Goal: Information Seeking & Learning: Learn about a topic

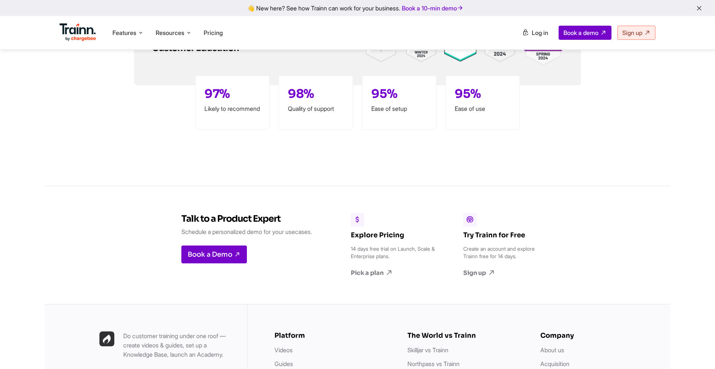
scroll to position [2141, 0]
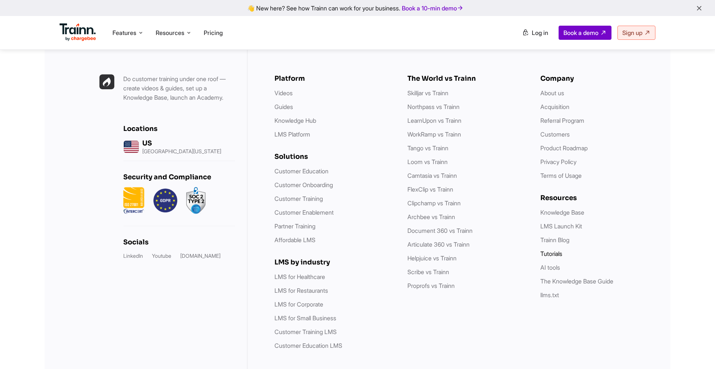
click at [557, 250] on link "Tutorials" at bounding box center [551, 253] width 22 height 7
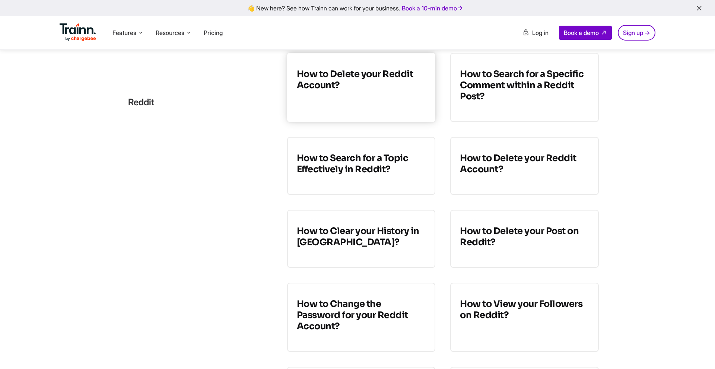
scroll to position [163, 0]
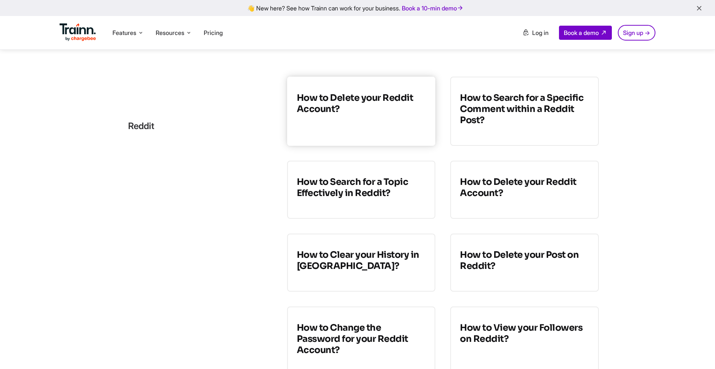
click at [357, 98] on h3 "How to Delete your Reddit Account?" at bounding box center [361, 103] width 129 height 22
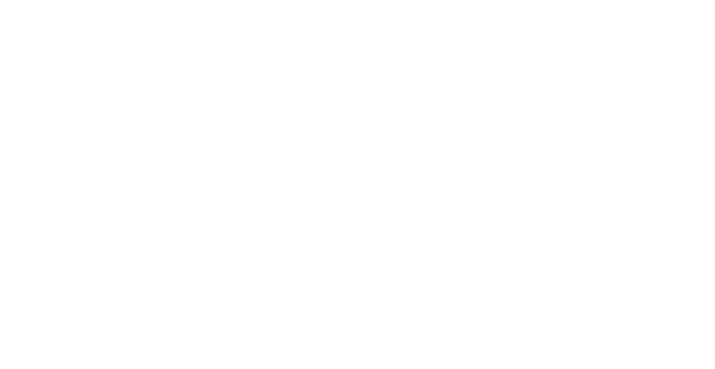
scroll to position [163, 0]
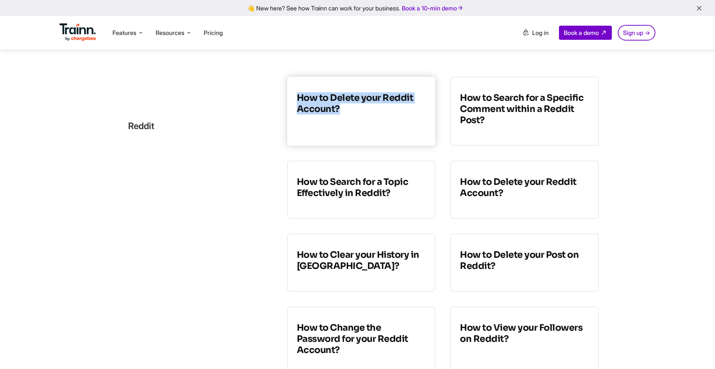
drag, startPoint x: 290, startPoint y: 62, endPoint x: 363, endPoint y: 121, distance: 93.7
copy h3 "How to Delete your Reddit Account?"
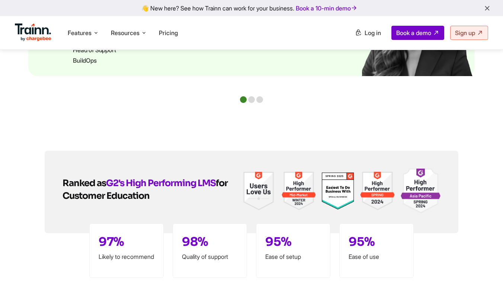
scroll to position [2229, 0]
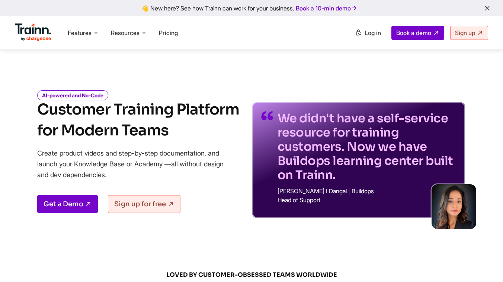
scroll to position [2177, 0]
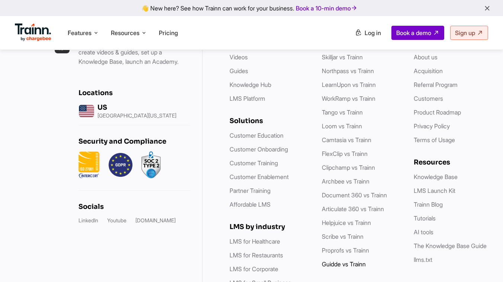
click at [344, 260] on link "Guidde vs Trainn" at bounding box center [344, 263] width 44 height 7
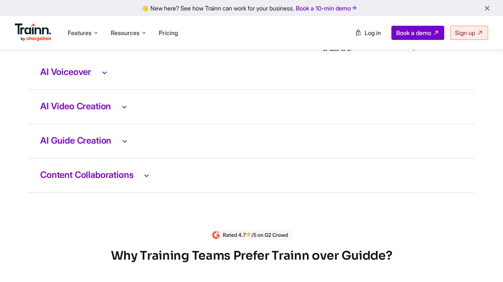
scroll to position [1331, 0]
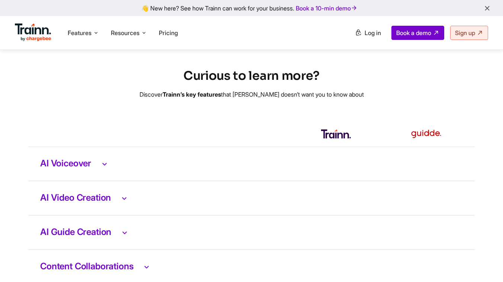
click at [95, 163] on h3 "AI Voiceover" at bounding box center [251, 164] width 423 height 10
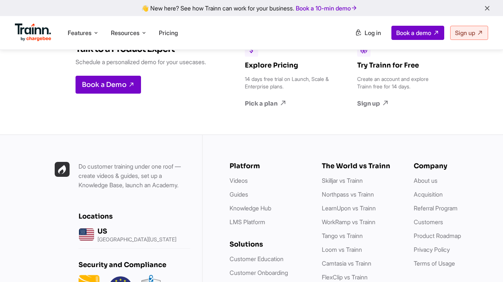
scroll to position [2480, 0]
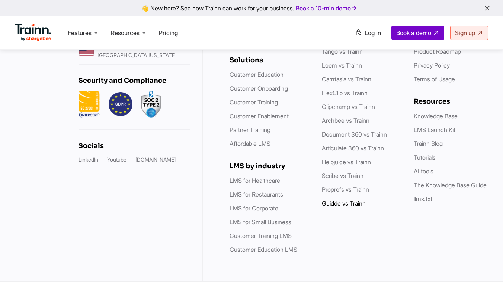
click at [341, 201] on link "Guidde vs Trainn" at bounding box center [344, 202] width 44 height 7
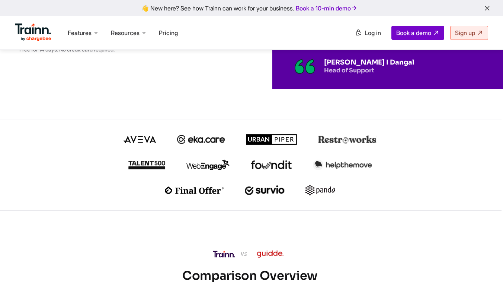
scroll to position [0, 1]
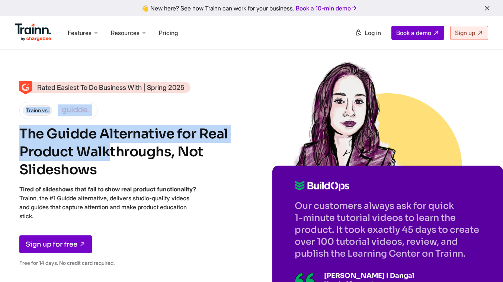
drag, startPoint x: 18, startPoint y: 110, endPoint x: 190, endPoint y: 127, distance: 172.9
click at [190, 127] on div "Rated Easiest To Do Business With | Spring 2025 Trainn vs. The Guidde Alternati…" at bounding box center [250, 166] width 503 height 332
click at [165, 104] on div "Rated Easiest To Do Business With | Spring 2025 Trainn vs. The Guidde Alternati…" at bounding box center [127, 177] width 216 height 190
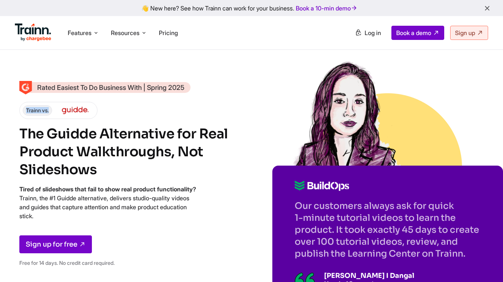
drag, startPoint x: 97, startPoint y: 104, endPoint x: 28, endPoint y: 104, distance: 69.3
click at [28, 104] on div "Rated Easiest To Do Business With | Spring 2025 Trainn vs. The Guidde Alternati…" at bounding box center [127, 177] width 216 height 190
click at [39, 108] on span "Trainn vs." at bounding box center [37, 110] width 29 height 10
drag, startPoint x: 27, startPoint y: 108, endPoint x: 124, endPoint y: 108, distance: 96.4
click at [124, 108] on div "Rated Easiest To Do Business With | Spring 2025 Trainn vs. The Guidde Alternati…" at bounding box center [127, 177] width 216 height 190
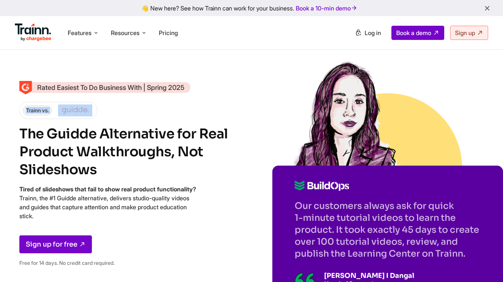
click at [124, 108] on div "Rated Easiest To Do Business With | Spring 2025 Trainn vs. The Guidde Alternati…" at bounding box center [127, 177] width 216 height 190
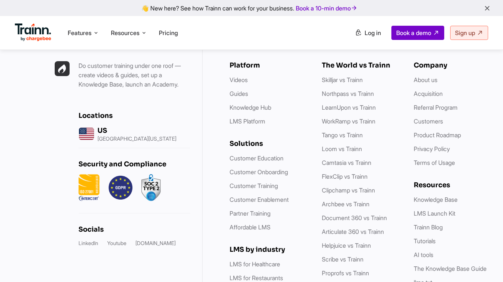
scroll to position [2480, 0]
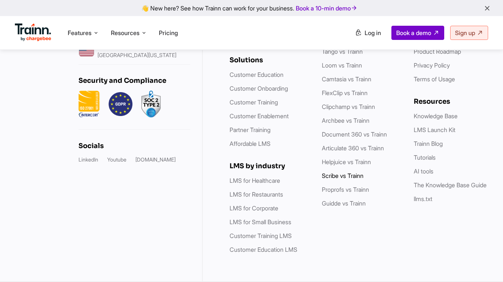
click at [335, 179] on li "Scribe vs Trainn" at bounding box center [360, 175] width 77 height 9
click at [333, 176] on link "Scribe vs Trainn" at bounding box center [343, 175] width 42 height 7
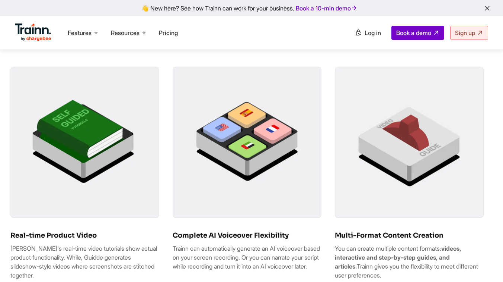
scroll to position [1637, 0]
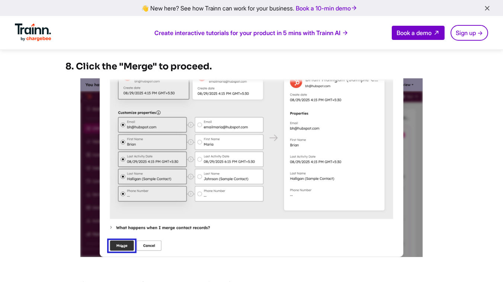
scroll to position [1940, 0]
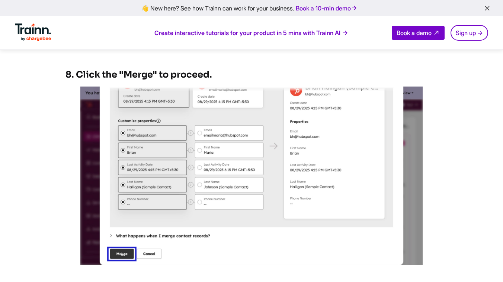
click at [228, 199] on img at bounding box center [251, 175] width 343 height 178
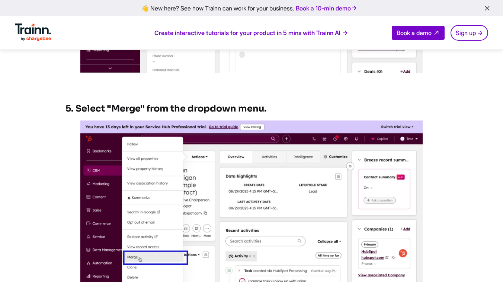
scroll to position [1079, 0]
